Goal: Check status: Check status

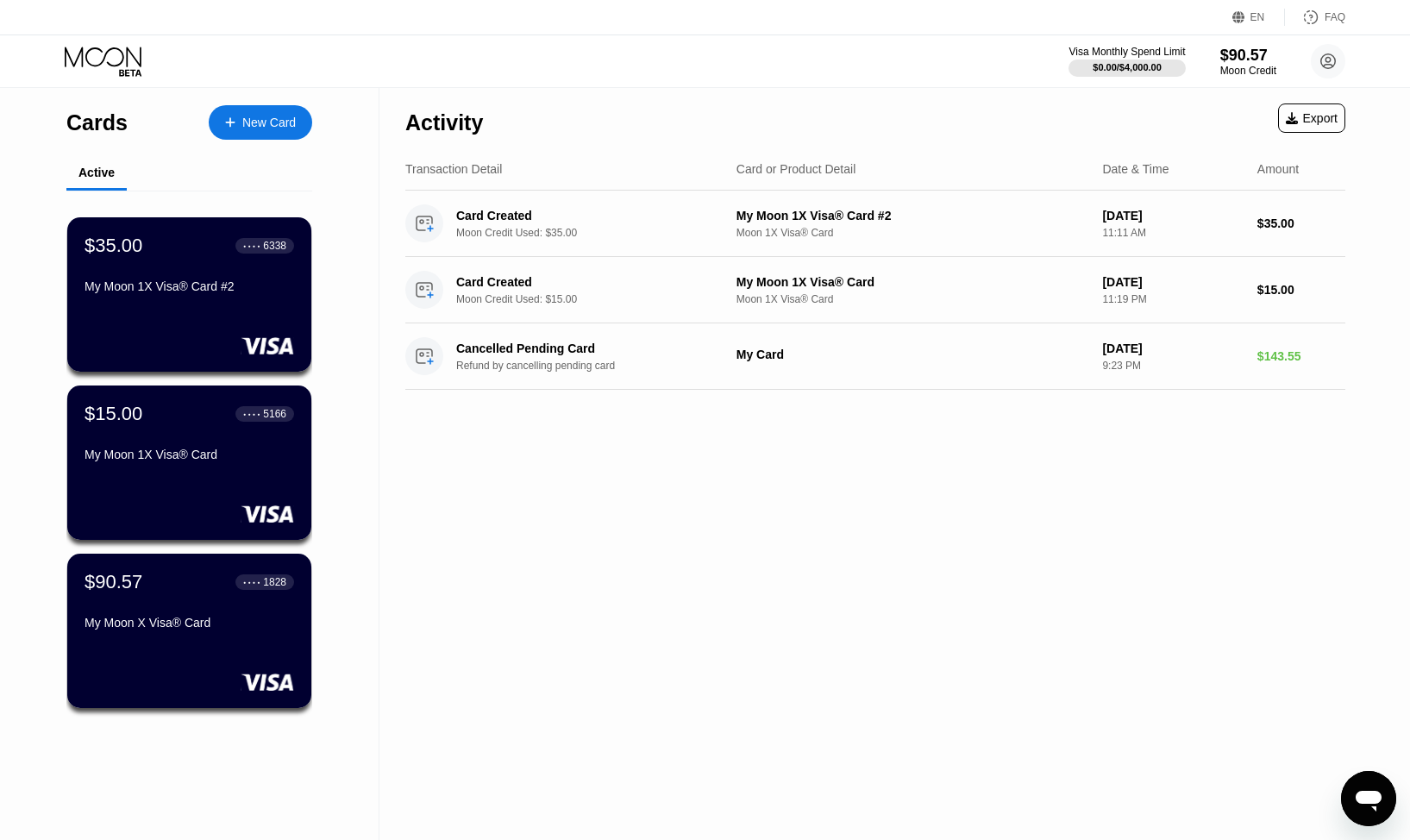
click at [766, 542] on div "Activity Export Transaction Detail Card or Product Detail Date & Time Amount Ca…" at bounding box center [876, 464] width 992 height 752
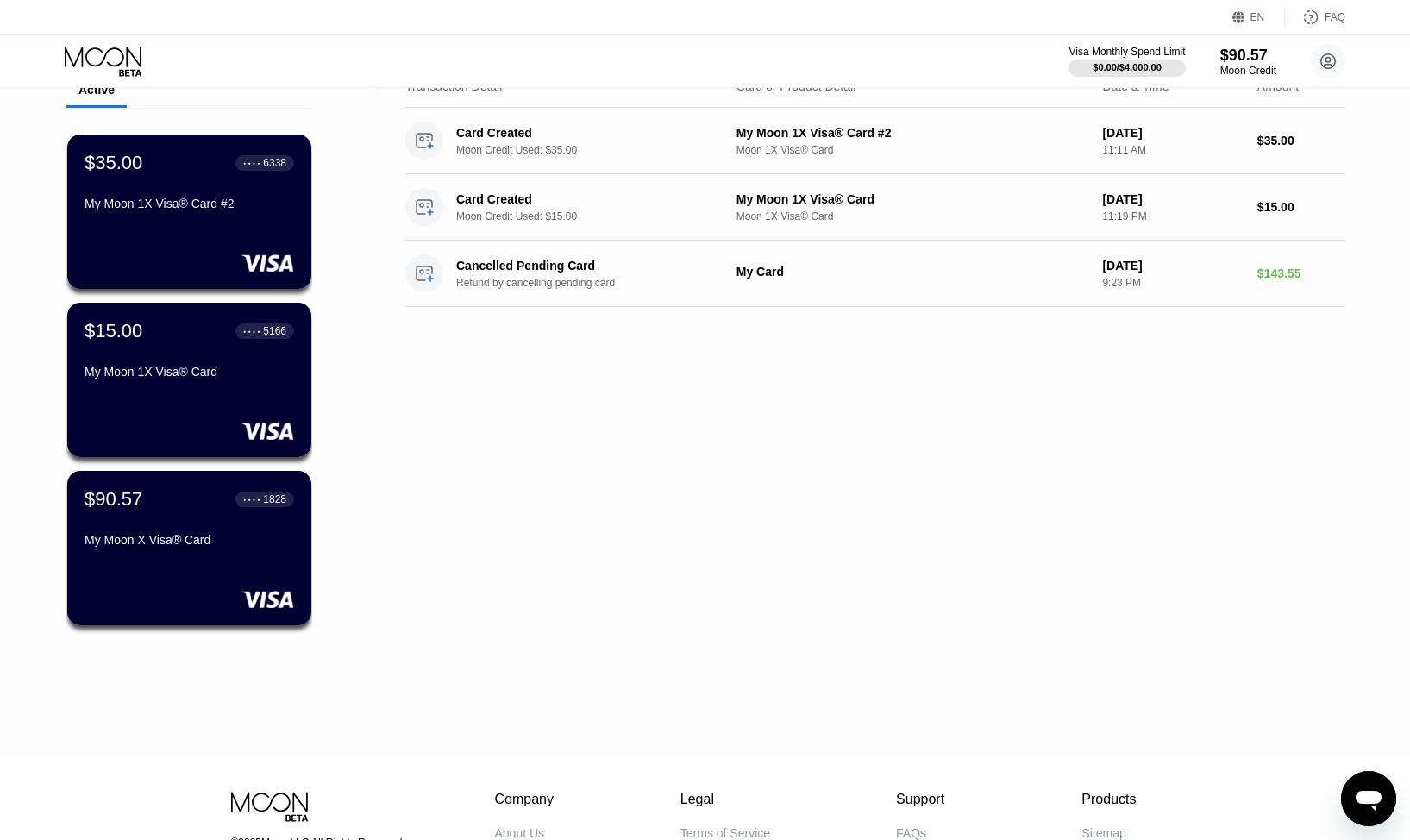
scroll to position [88, 0]
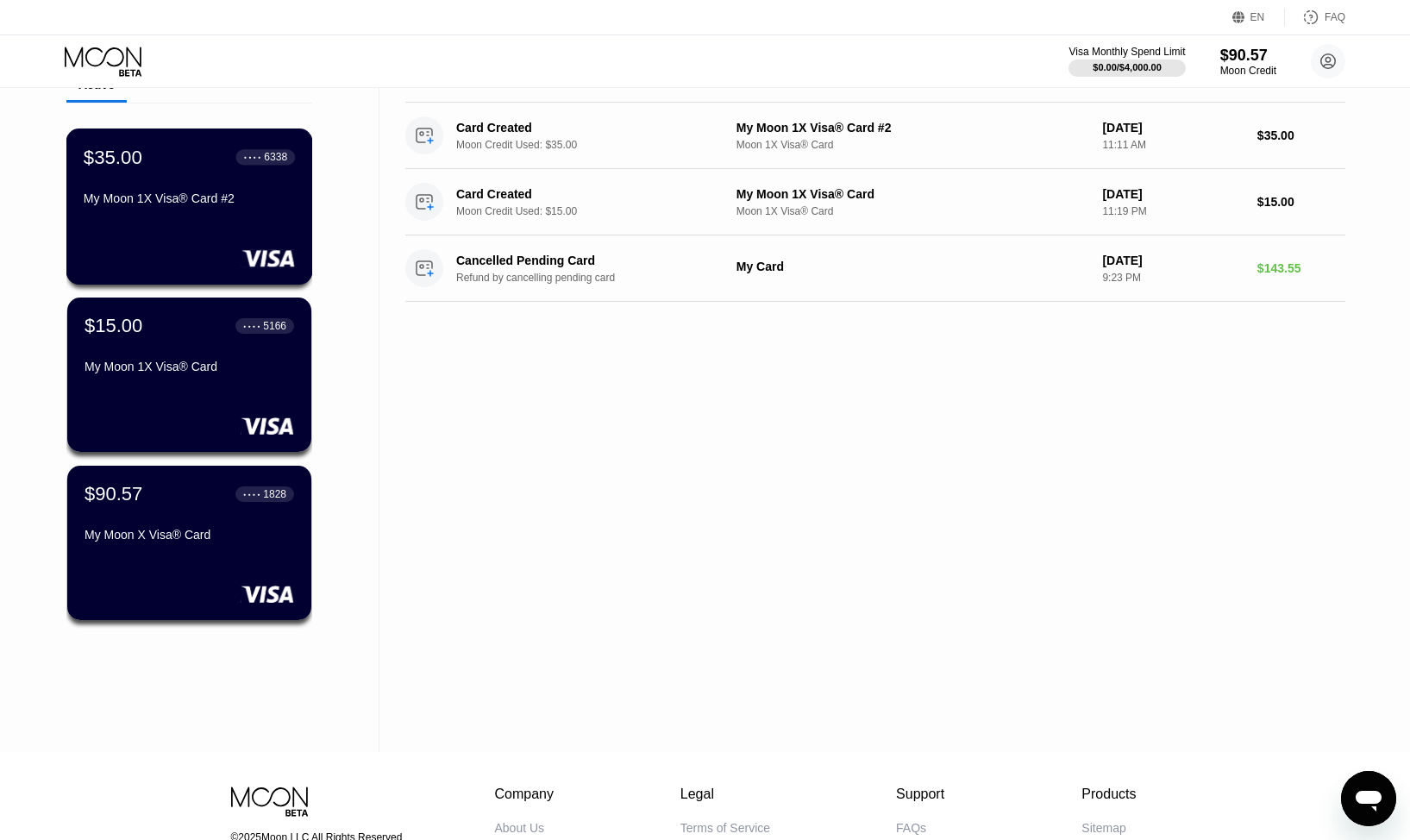
click at [172, 212] on div "My Moon 1X Visa® Card #2" at bounding box center [188, 202] width 211 height 21
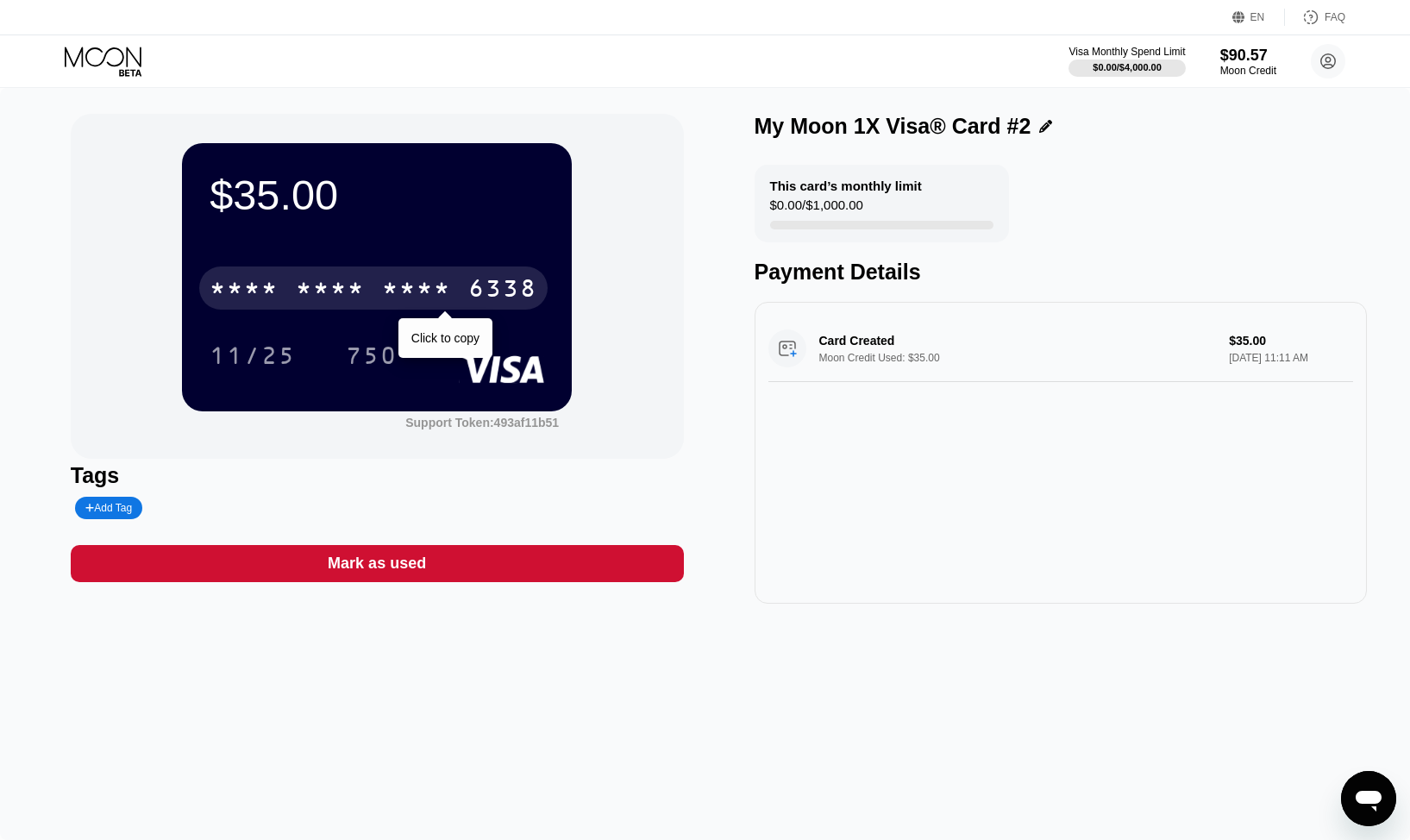
click at [400, 288] on div "* * * *" at bounding box center [416, 290] width 69 height 27
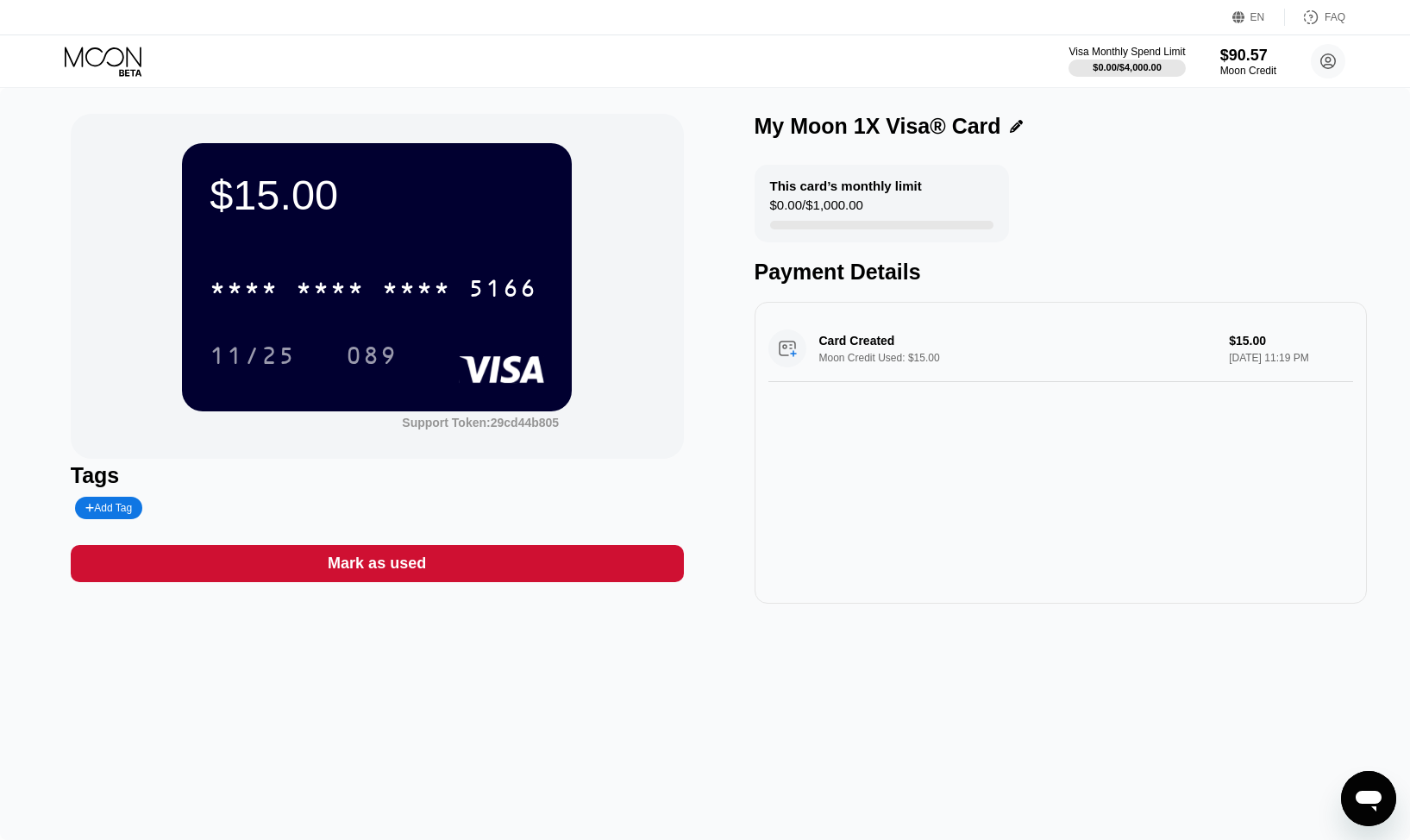
click at [869, 444] on div "Card Created Moon Credit Used: $15.00 $15.00 Sep 18, 2025 11:19 PM" at bounding box center [1061, 453] width 613 height 302
click at [815, 61] on div "Visa Monthly Spend Limit $0.00 / $4,000.00 $90.57 Moon Credit 2019489@proton.me…" at bounding box center [705, 61] width 1410 height 52
